Goal: Task Accomplishment & Management: Manage account settings

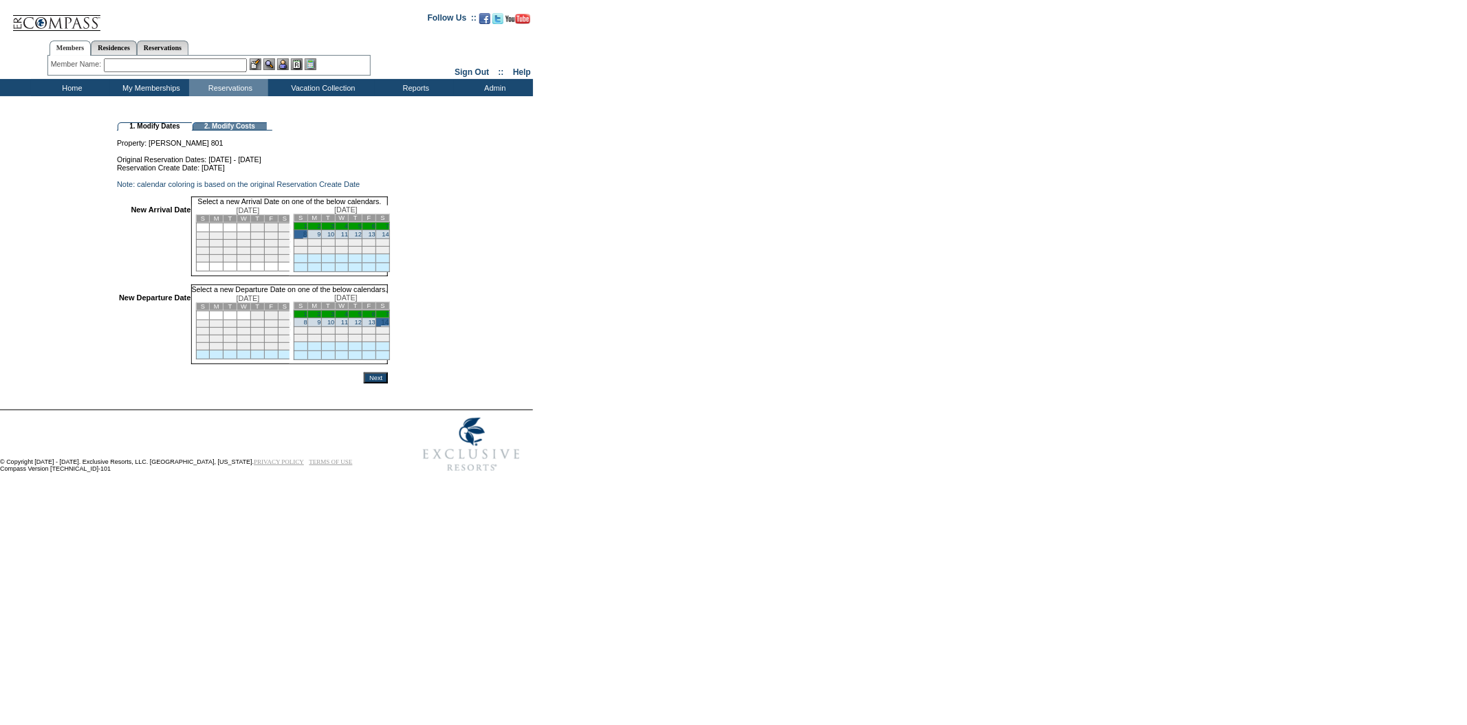
click at [388, 384] on input "Next" at bounding box center [376, 378] width 24 height 11
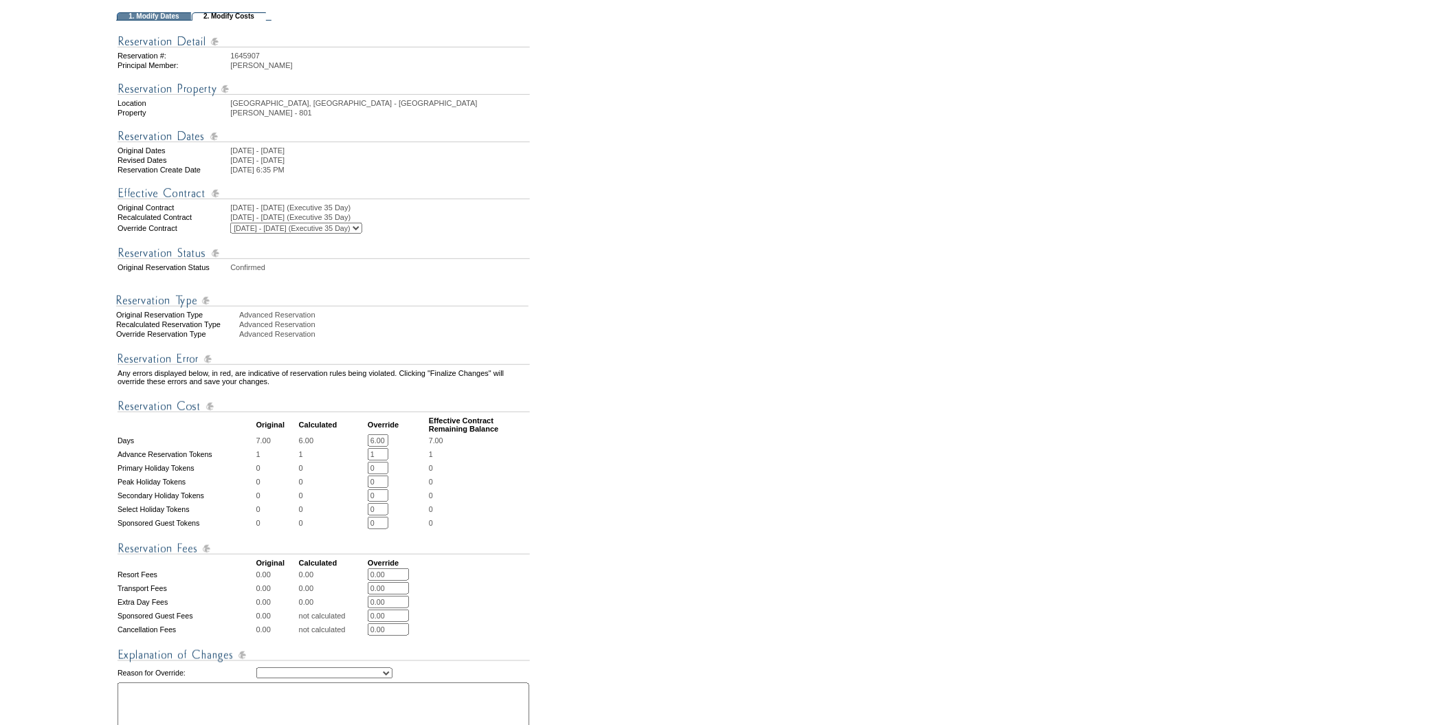
scroll to position [221, 0]
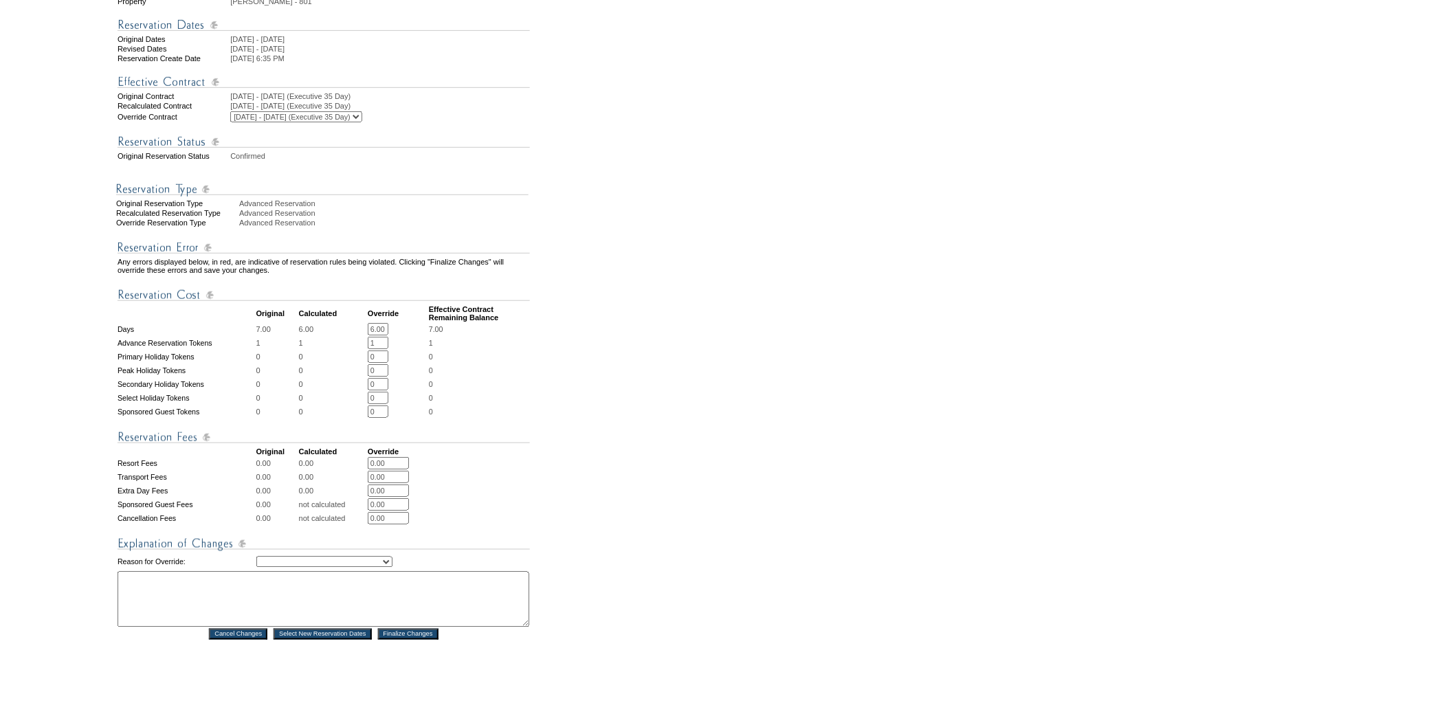
click at [393, 557] on select "Creating Continuous Stay Days Rebooked After Cancellation Editing Occupant Expe…" at bounding box center [324, 562] width 136 height 11
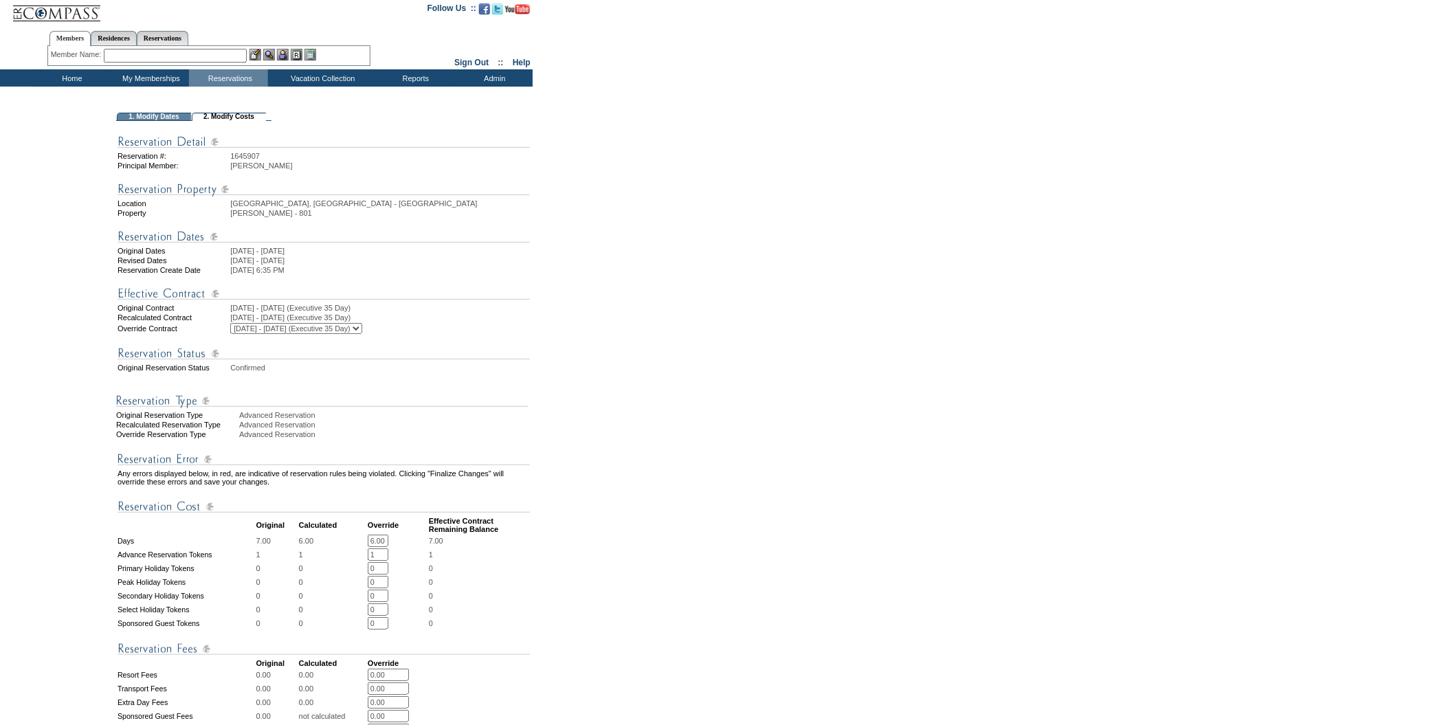
scroll to position [0, 0]
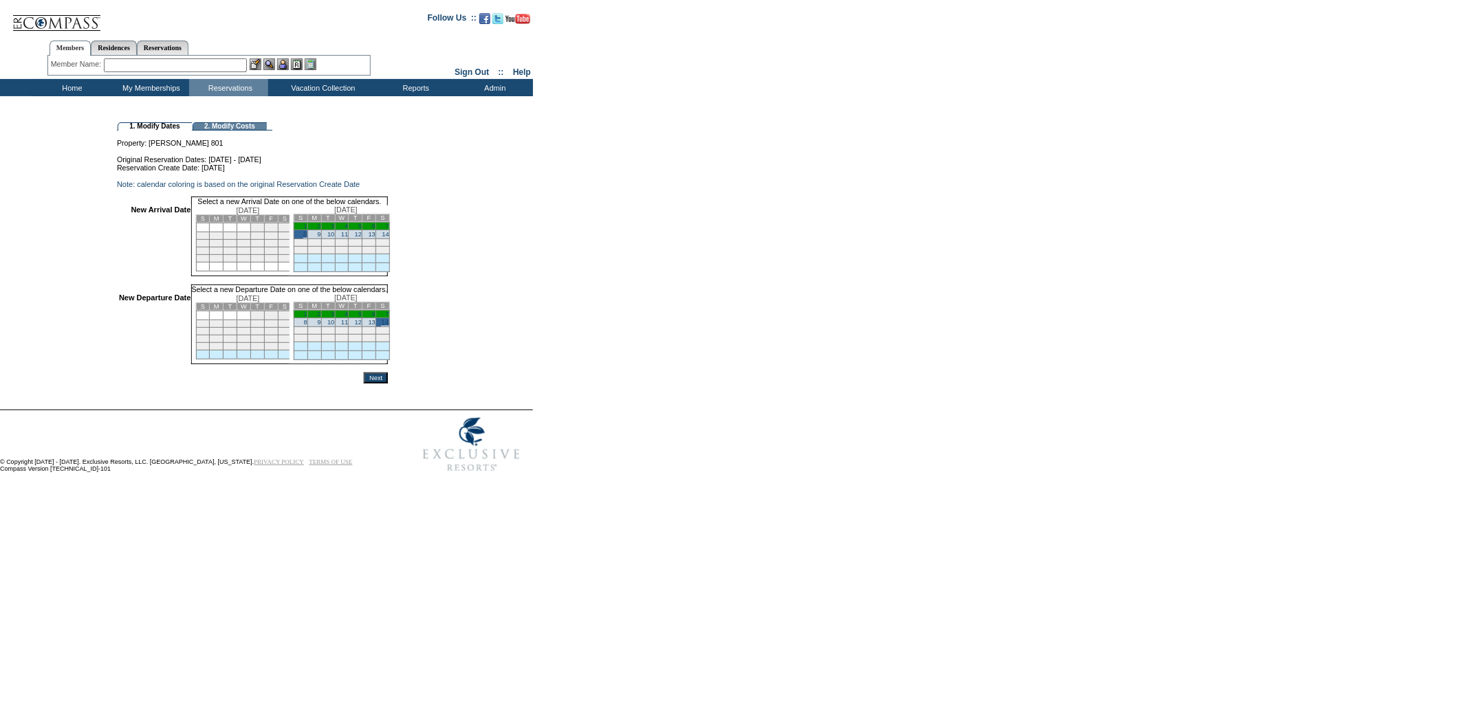
click at [307, 230] on link "1" at bounding box center [305, 226] width 3 height 7
click at [389, 327] on link "14" at bounding box center [385, 322] width 8 height 8
